Goal: Information Seeking & Learning: Find specific page/section

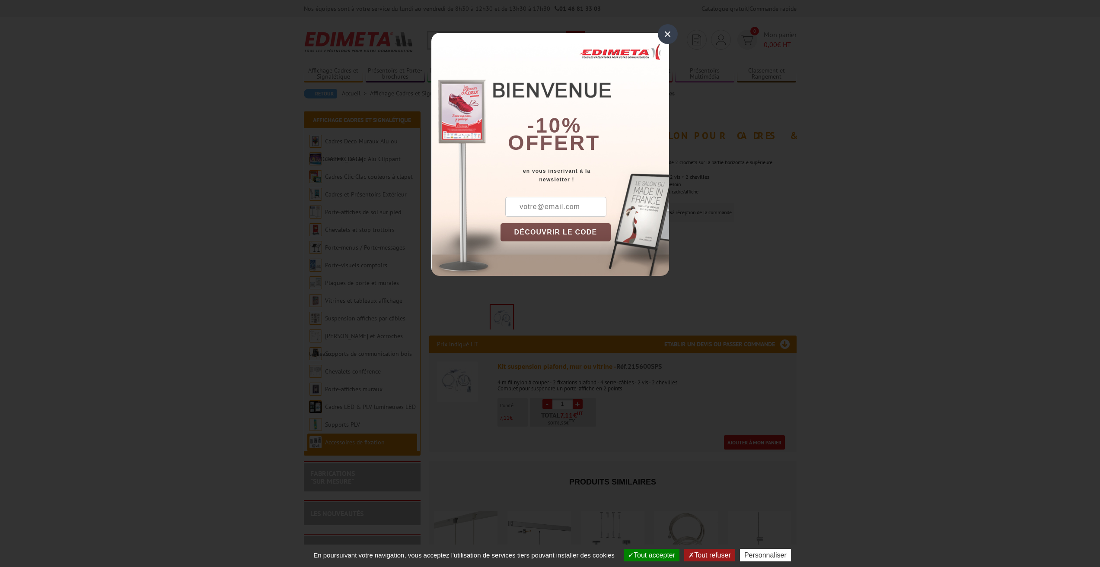
click at [664, 36] on div "×" at bounding box center [668, 34] width 20 height 20
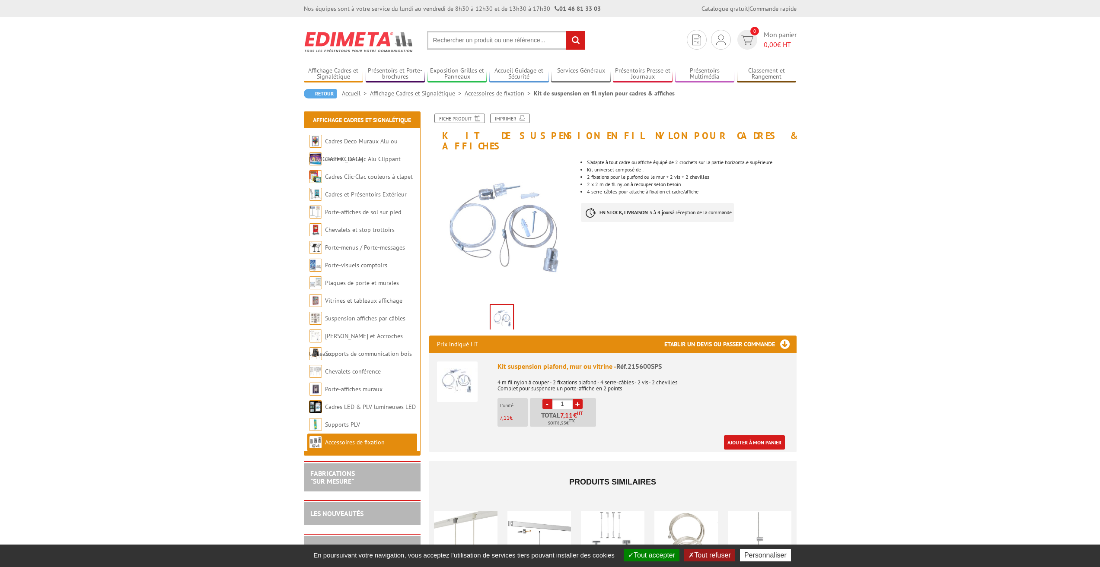
click at [488, 93] on link "Accessoires de fixation" at bounding box center [499, 93] width 69 height 8
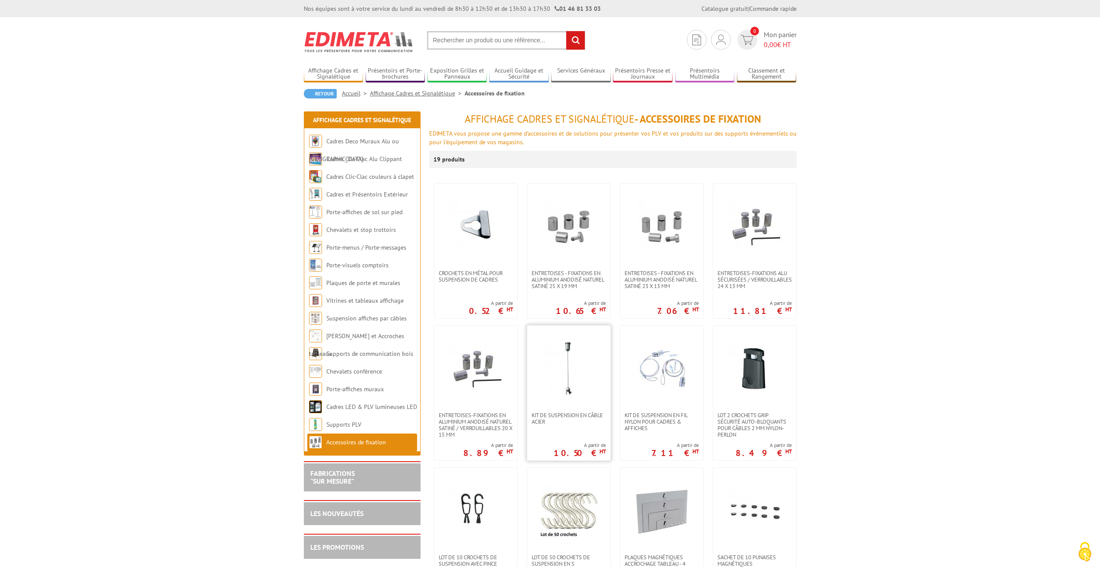
click at [570, 366] on img at bounding box center [568, 369] width 60 height 60
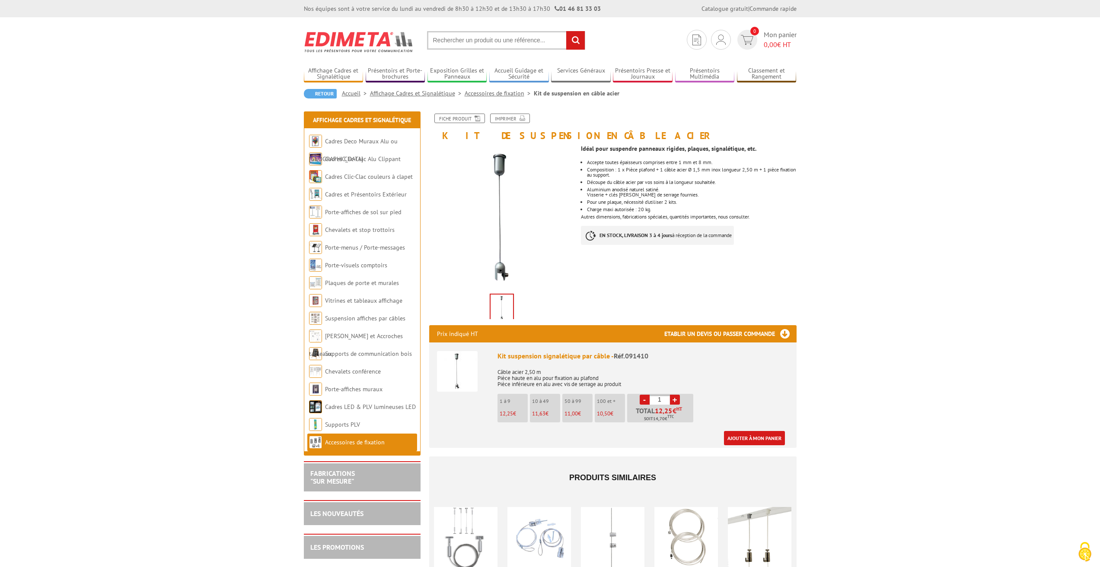
drag, startPoint x: 1092, startPoint y: 0, endPoint x: 719, endPoint y: 308, distance: 483.7
click at [720, 298] on div "Fiche produit Imprimer Kit de suspension en câble acier Previous Next Idéal pou…" at bounding box center [613, 396] width 380 height 564
click at [632, 194] on div "Visserie + clés Allen de serrage fournies." at bounding box center [691, 194] width 209 height 5
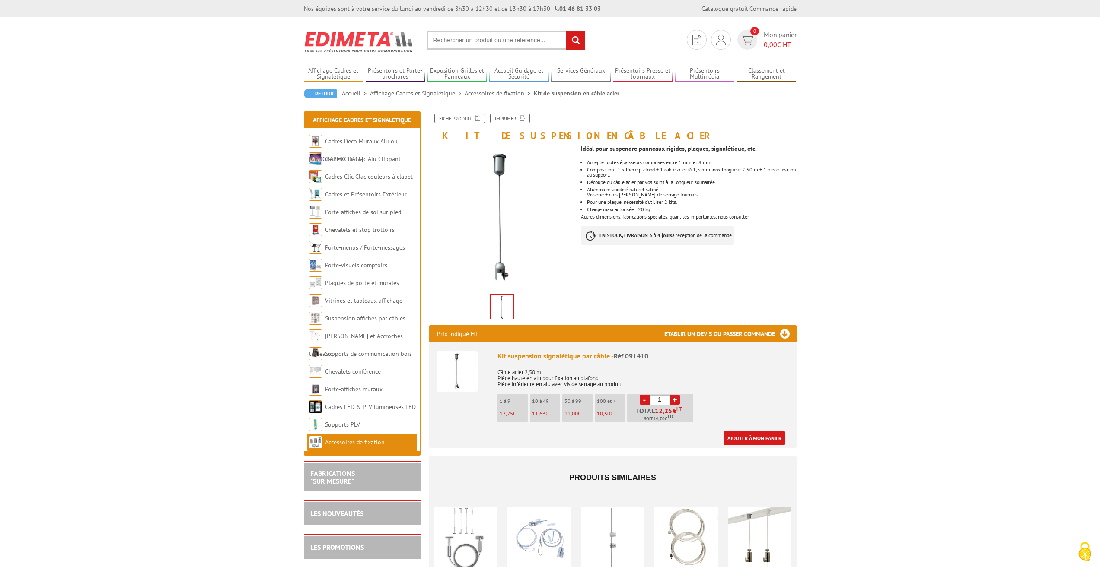
click at [913, 234] on body "Nos équipes sont à votre service du lundi au vendredi de 8h30 à 12h30 et de 13h…" at bounding box center [550, 463] width 1100 height 927
click at [715, 214] on div "Idéal pour suspendre panneaux rigides, plaques, signalétique, etc. Accepte tout…" at bounding box center [692, 197] width 222 height 113
drag, startPoint x: 809, startPoint y: 222, endPoint x: 823, endPoint y: 228, distance: 14.9
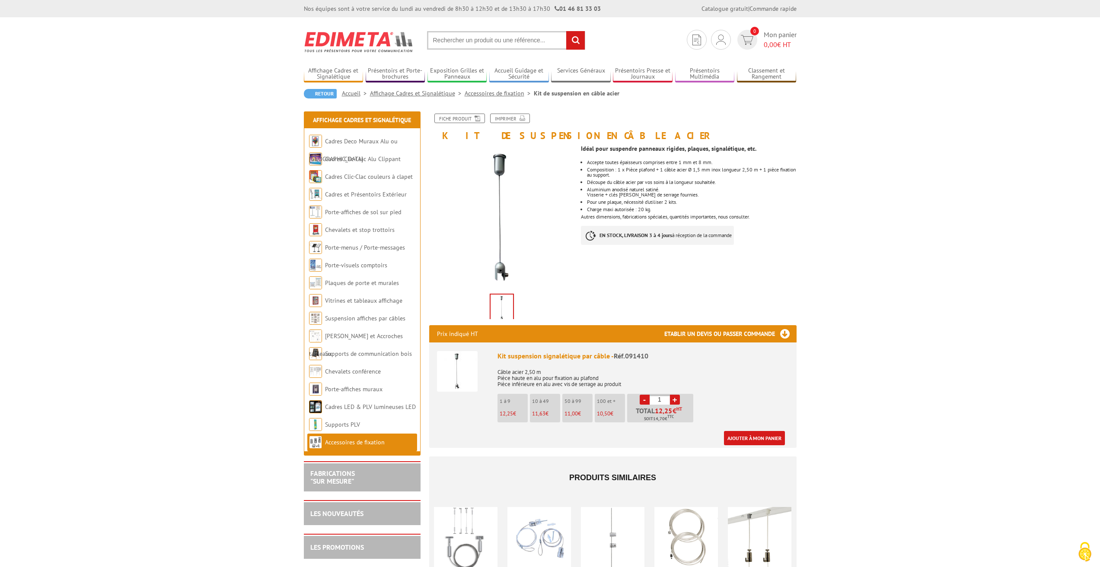
click at [810, 222] on body "Nos équipes sont à votre service du lundi au vendredi de 8h30 à 12h30 et de 13h…" at bounding box center [550, 463] width 1100 height 927
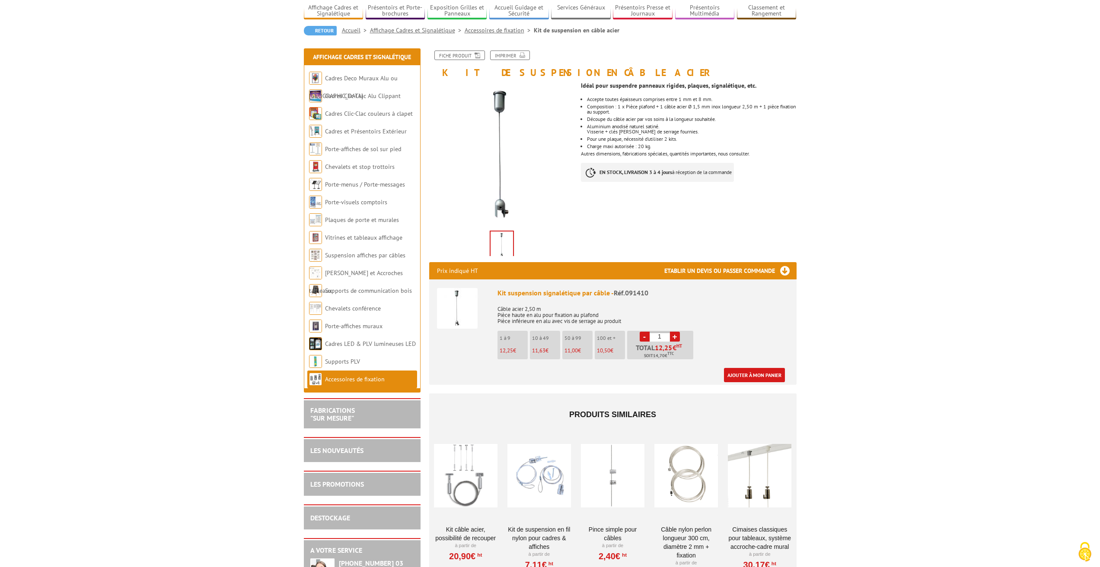
scroll to position [130, 0]
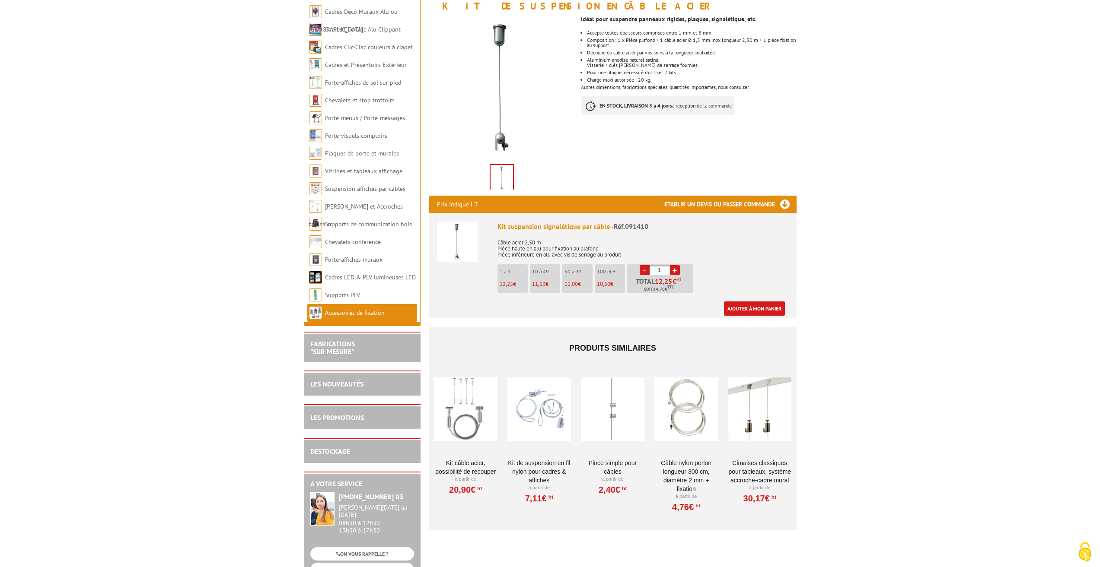
click at [469, 418] on div at bounding box center [466, 409] width 64 height 86
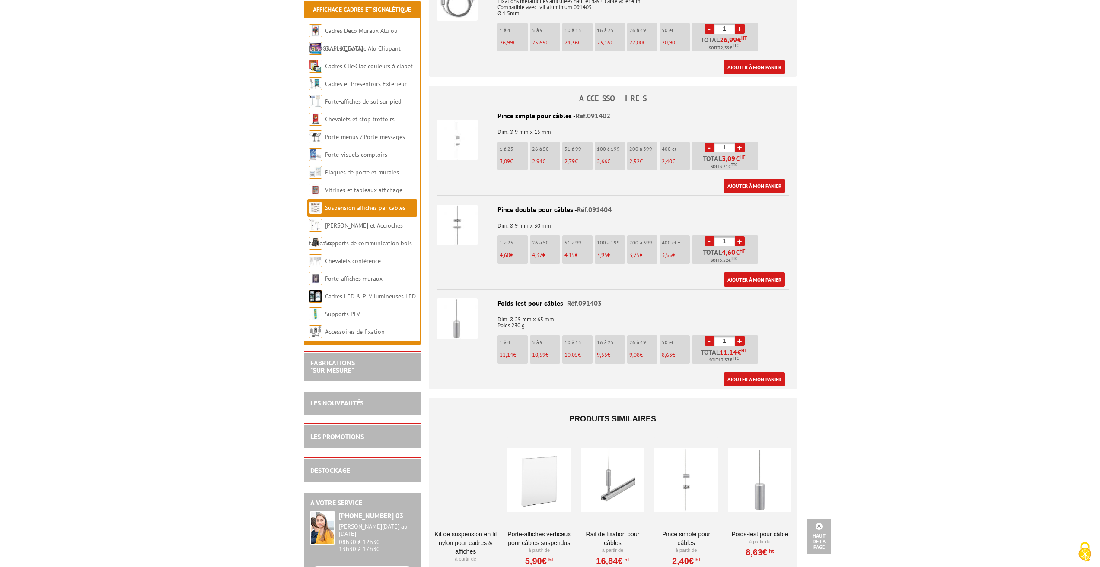
scroll to position [475, 0]
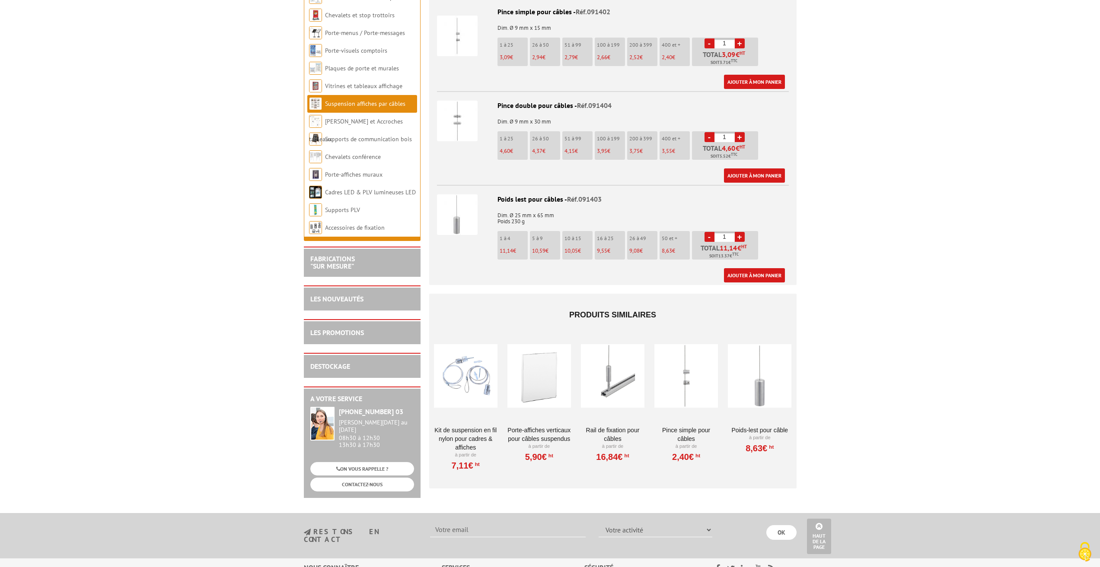
click at [616, 387] on div at bounding box center [613, 376] width 64 height 86
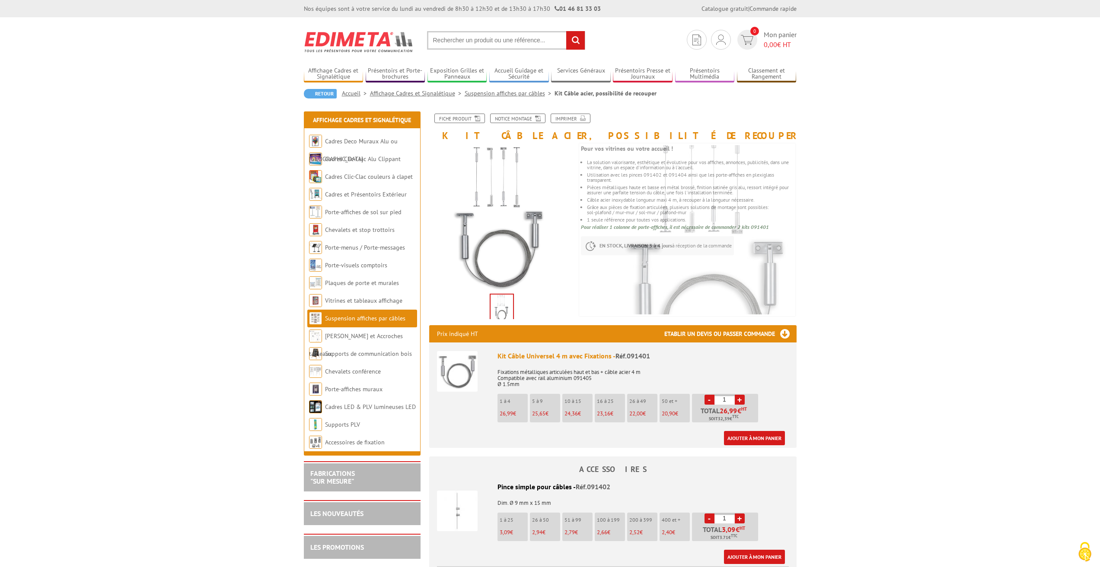
click at [452, 41] on input "text" at bounding box center [506, 40] width 158 height 19
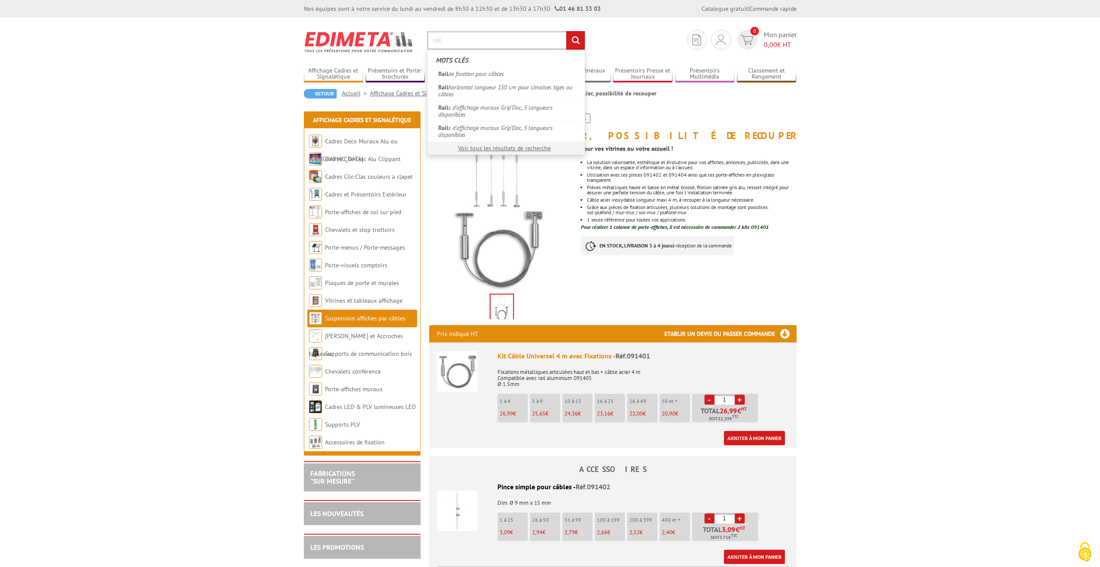
type input "rail"
click at [566, 31] on input "rechercher" at bounding box center [575, 40] width 19 height 19
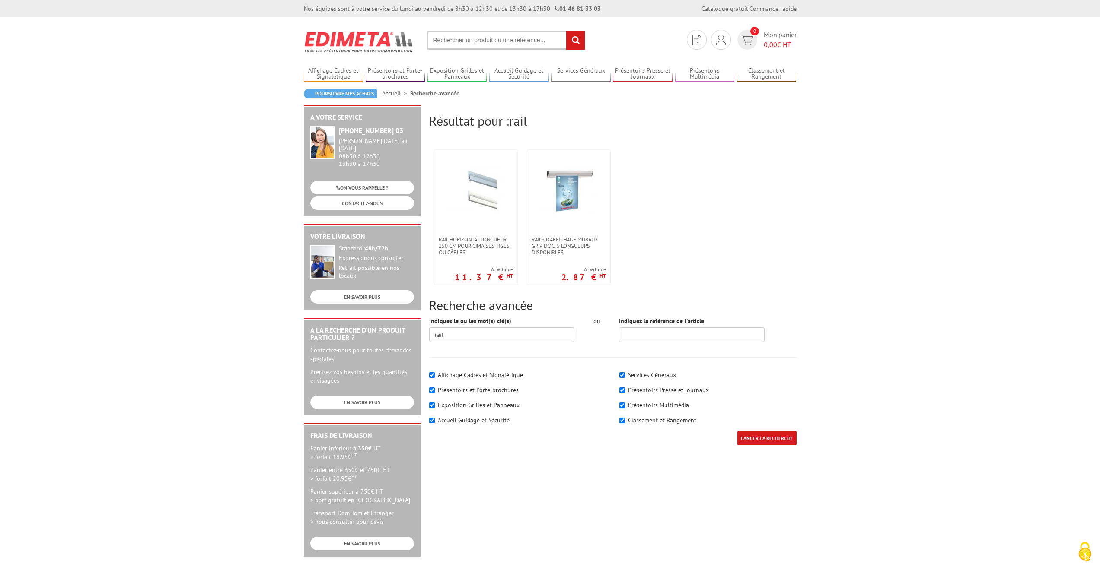
click at [464, 41] on input "text" at bounding box center [506, 40] width 158 height 19
click at [446, 42] on input "text" at bounding box center [506, 40] width 158 height 19
type input "bride"
click at [566, 31] on input "rechercher" at bounding box center [575, 40] width 19 height 19
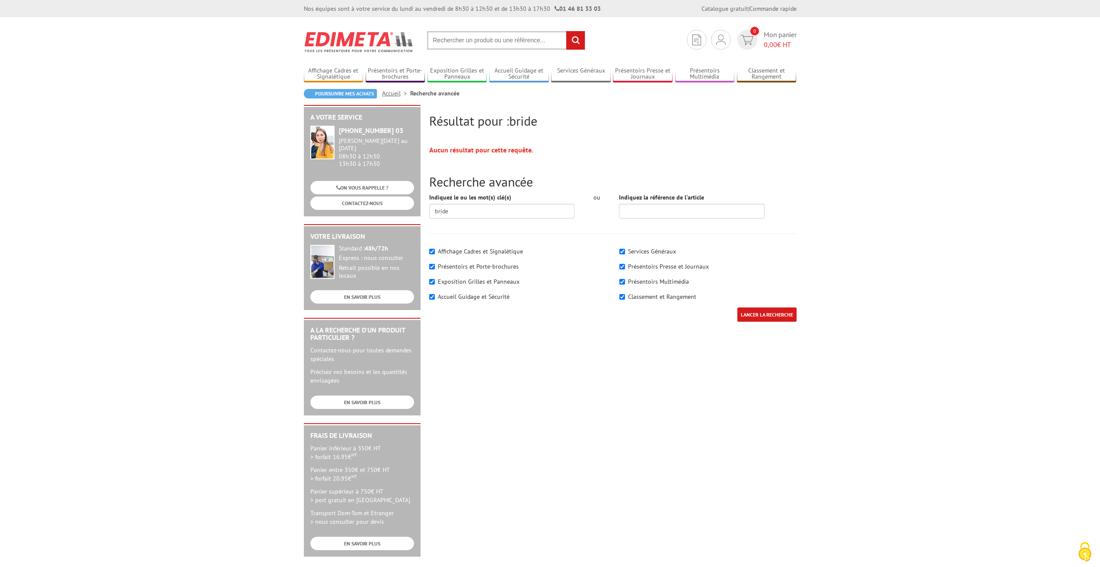
click at [446, 42] on input "text" at bounding box center [506, 40] width 158 height 19
type input "fixation poteau"
click at [566, 31] on input "rechercher" at bounding box center [575, 40] width 19 height 19
click at [467, 212] on input "fixation poteau" at bounding box center [502, 211] width 146 height 15
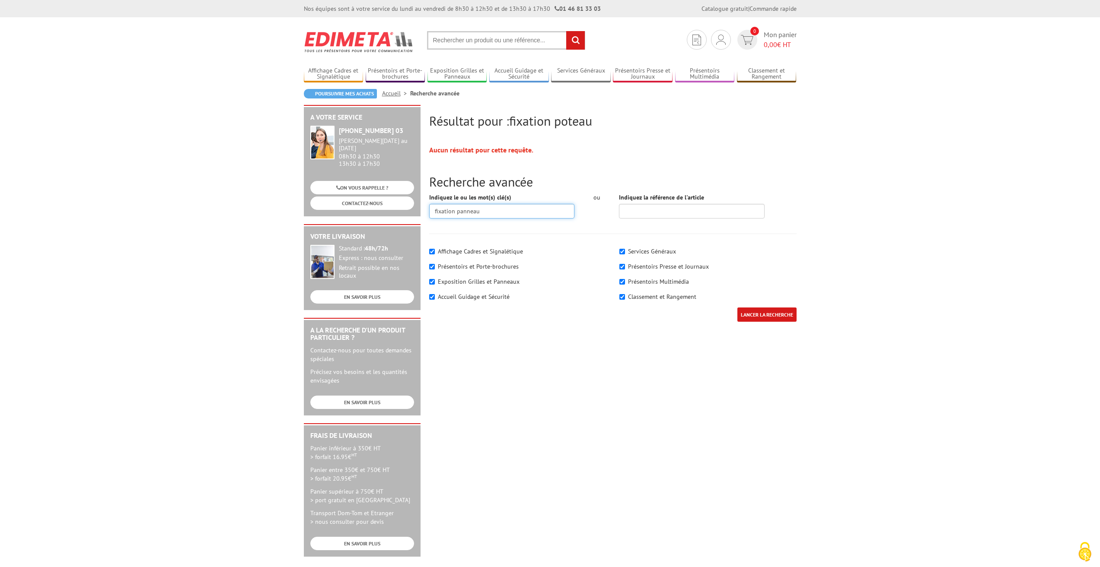
type input "fixation panneau"
click at [737, 308] on input "LANCER LA RECHERCHE" at bounding box center [766, 315] width 59 height 14
click at [448, 41] on input "text" at bounding box center [506, 40] width 158 height 19
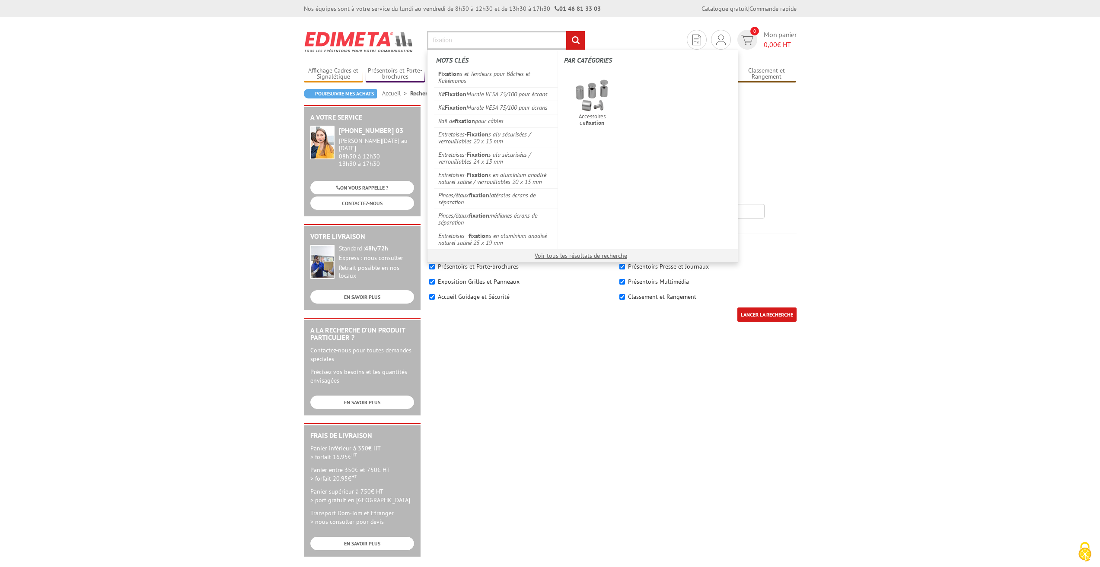
type input "fixation"
click at [566, 31] on input "rechercher" at bounding box center [575, 40] width 19 height 19
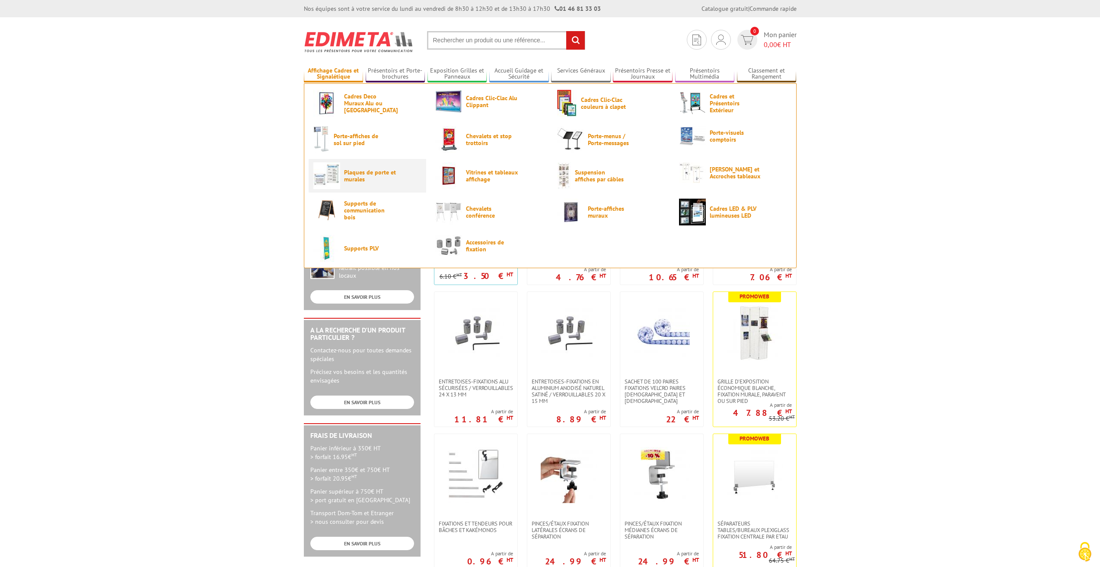
click at [352, 178] on span "Plaques de porte et murales" at bounding box center [370, 176] width 52 height 14
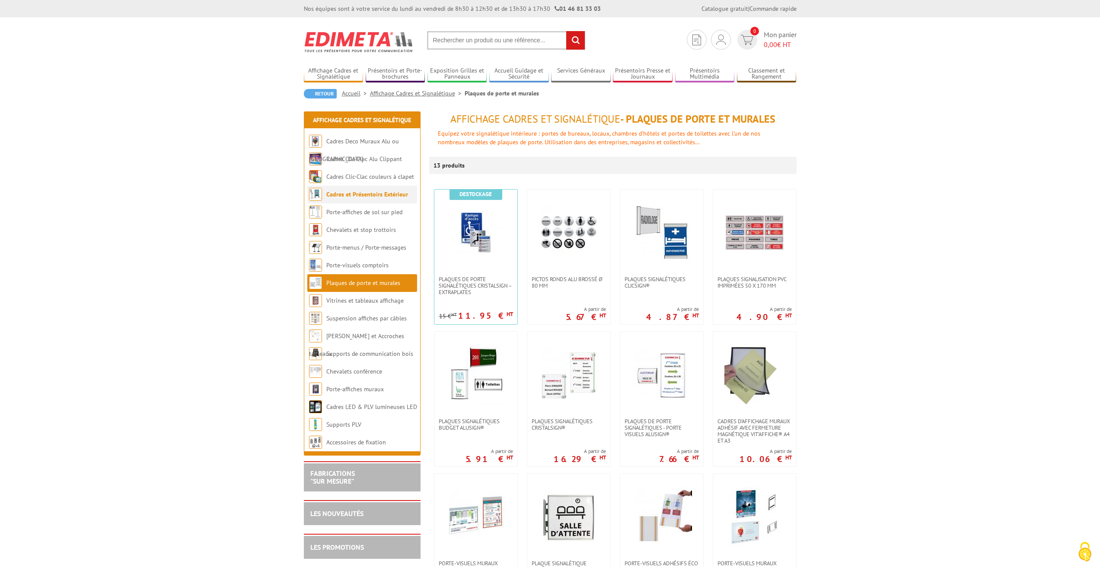
click at [355, 193] on link "Cadres et Présentoirs Extérieur" at bounding box center [367, 195] width 82 height 8
